Goal: Task Accomplishment & Management: Use online tool/utility

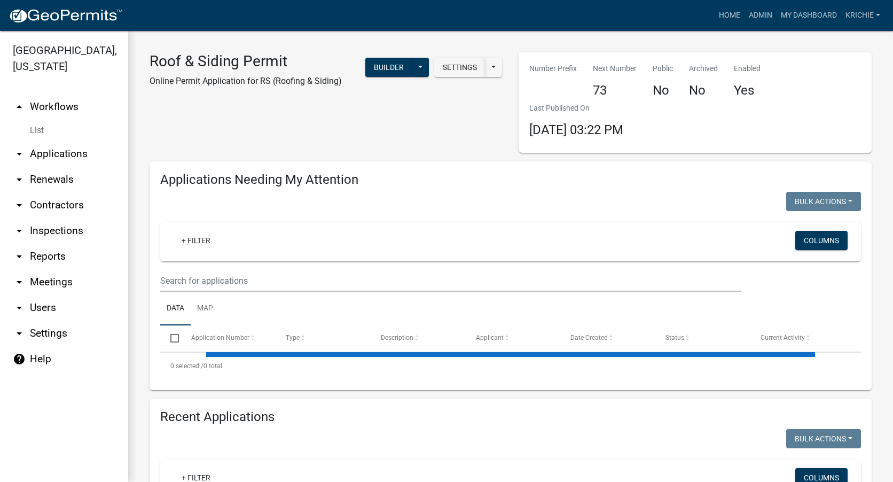
click at [57, 151] on link "arrow_drop_down Applications" at bounding box center [64, 154] width 128 height 26
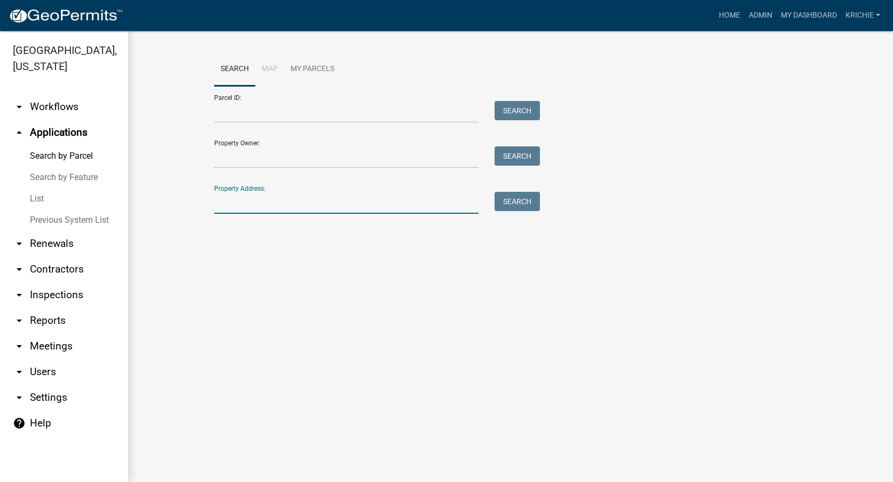
click at [280, 198] on input "Property Address:" at bounding box center [346, 203] width 264 height 22
type input "3292 w 700 n"
drag, startPoint x: 515, startPoint y: 202, endPoint x: 523, endPoint y: 206, distance: 9.1
click at [522, 205] on button "Search" at bounding box center [517, 201] width 45 height 19
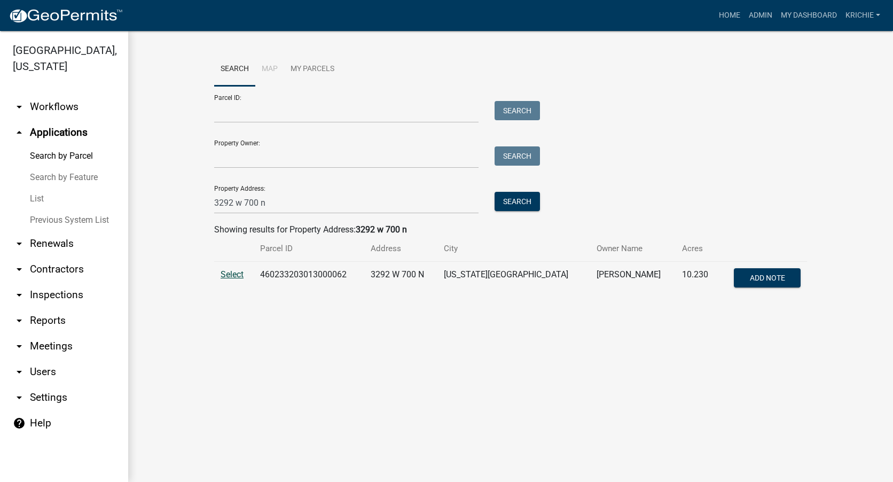
click at [236, 275] on span "Select" at bounding box center [232, 274] width 23 height 10
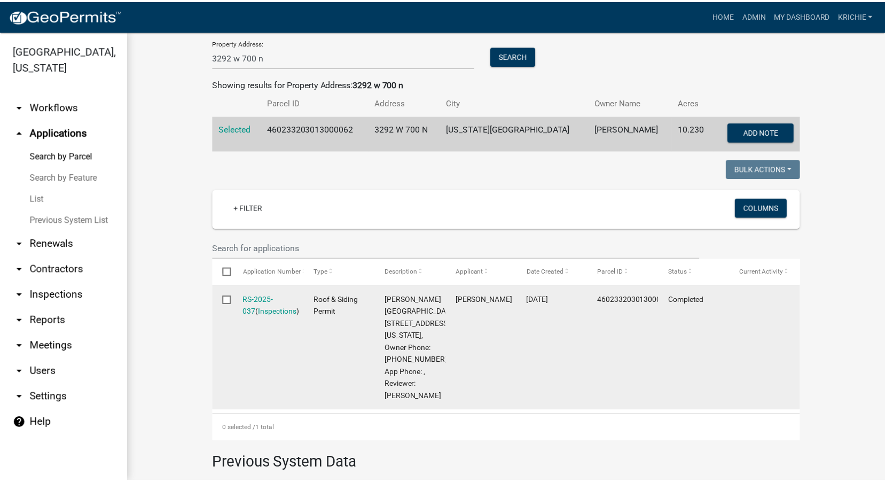
scroll to position [160, 0]
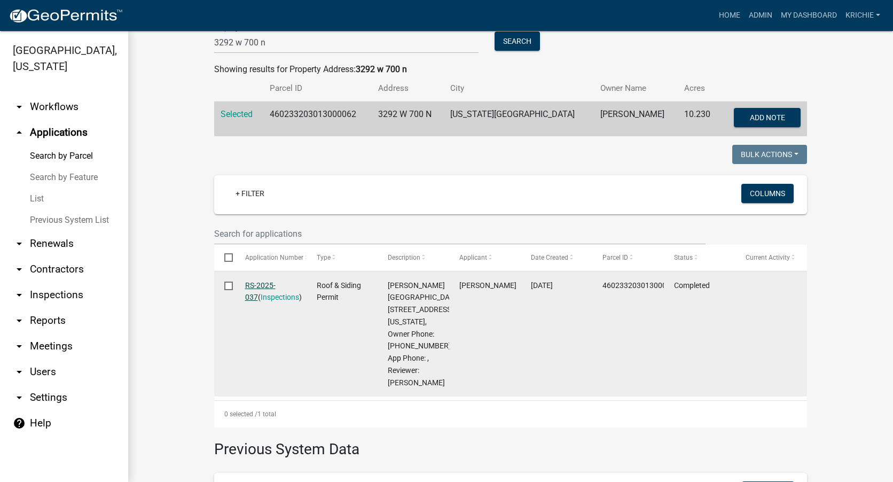
click at [262, 287] on link "RS-2025-037" at bounding box center [260, 291] width 30 height 21
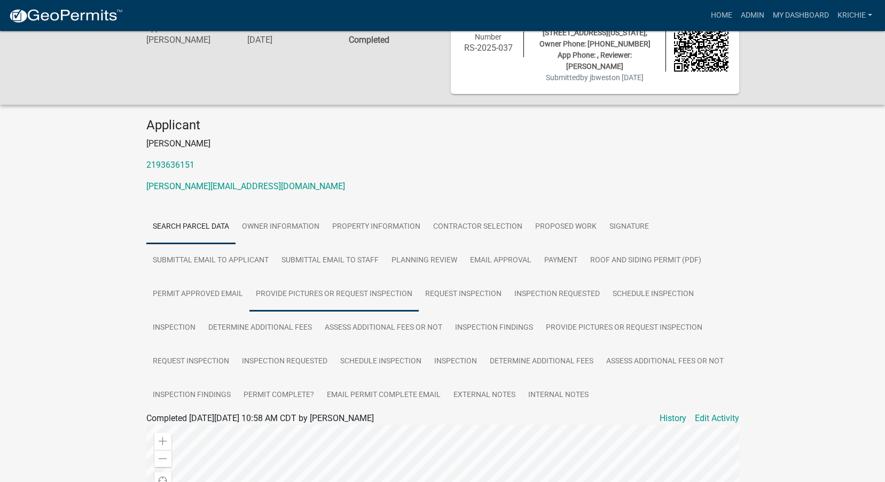
scroll to position [74, 0]
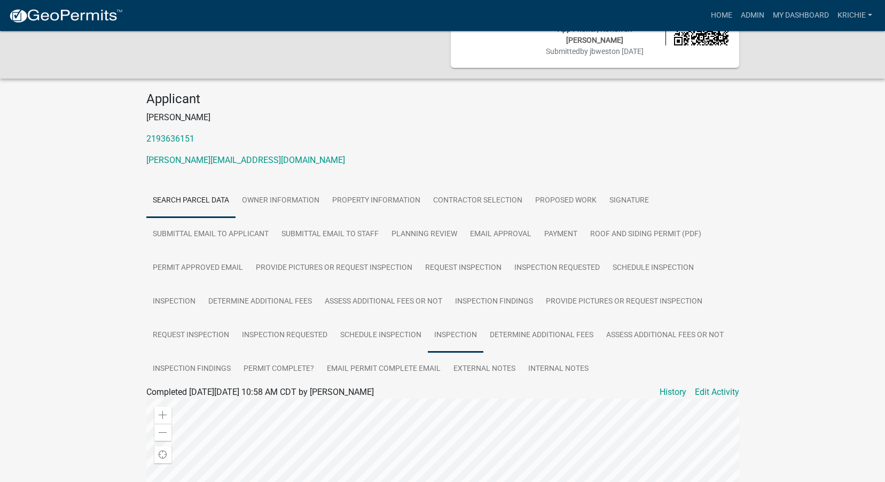
click at [450, 318] on link "Inspection" at bounding box center [456, 335] width 56 height 34
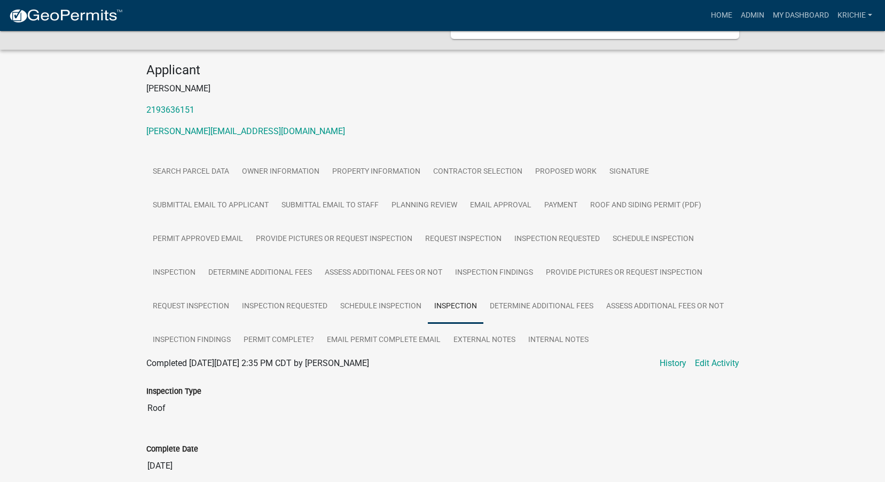
scroll to position [70, 0]
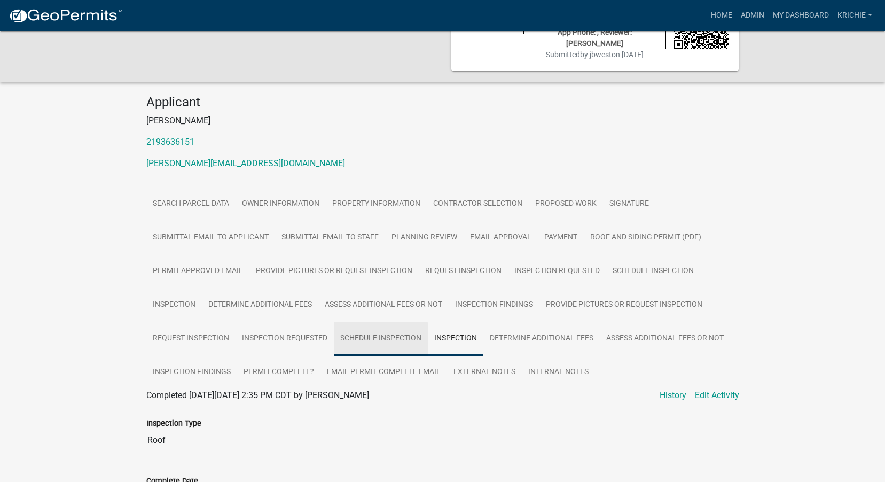
click at [371, 322] on link "Schedule Inspection" at bounding box center [381, 339] width 94 height 34
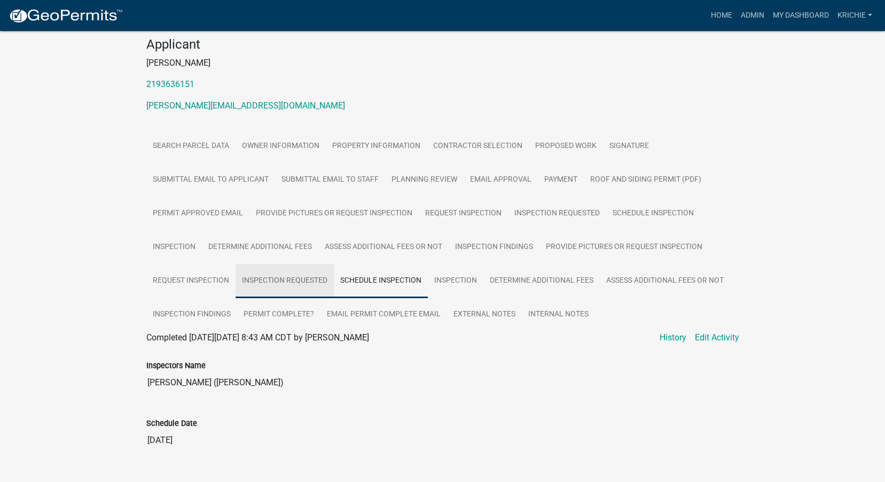
click at [294, 264] on link "Inspection Requested" at bounding box center [285, 281] width 98 height 34
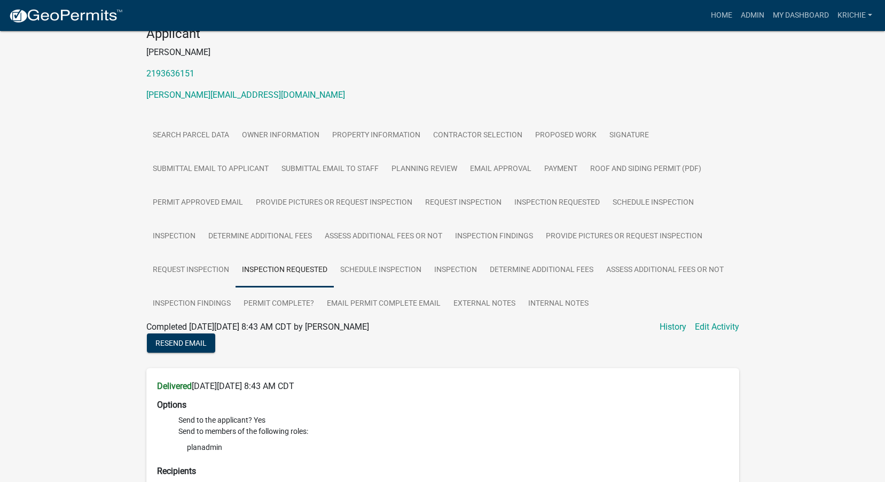
scroll to position [123, 0]
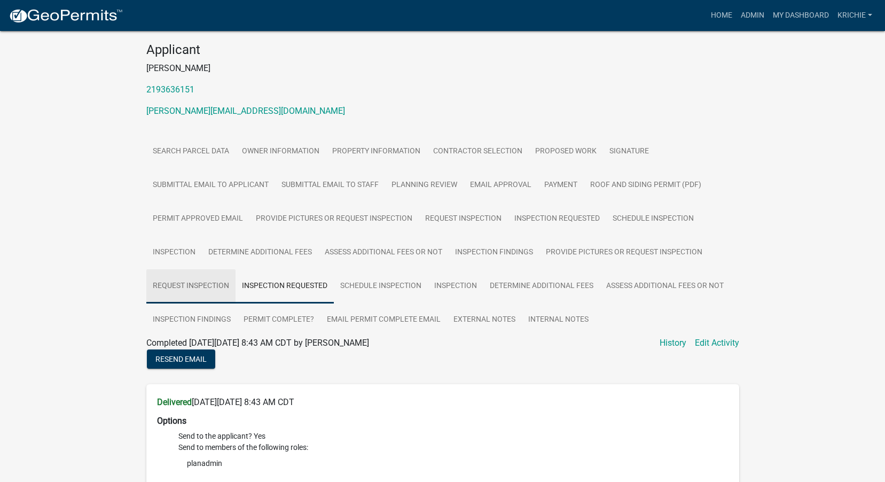
click at [199, 269] on link "Request Inspection" at bounding box center [190, 286] width 89 height 34
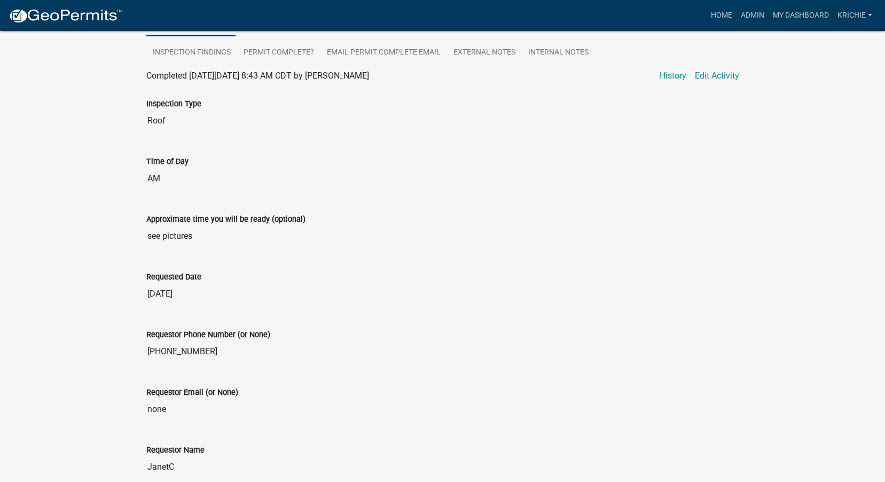
scroll to position [607, 0]
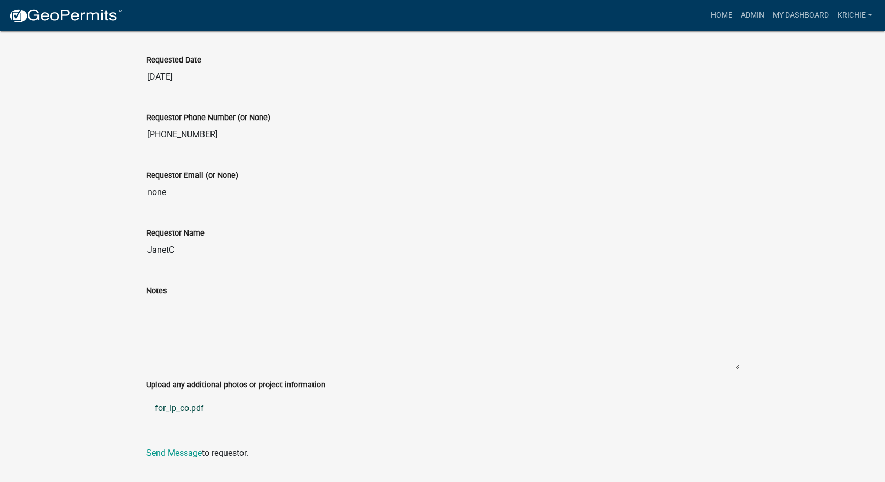
click at [187, 395] on link "for_lp_co.pdf" at bounding box center [442, 408] width 593 height 26
